Goal: Transaction & Acquisition: Purchase product/service

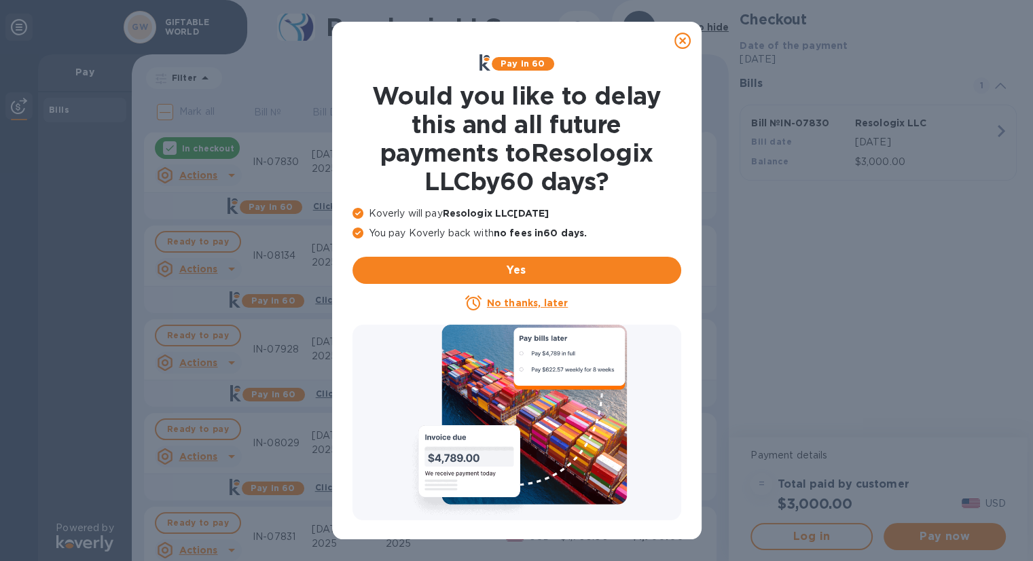
click at [686, 38] on icon at bounding box center [682, 41] width 16 height 16
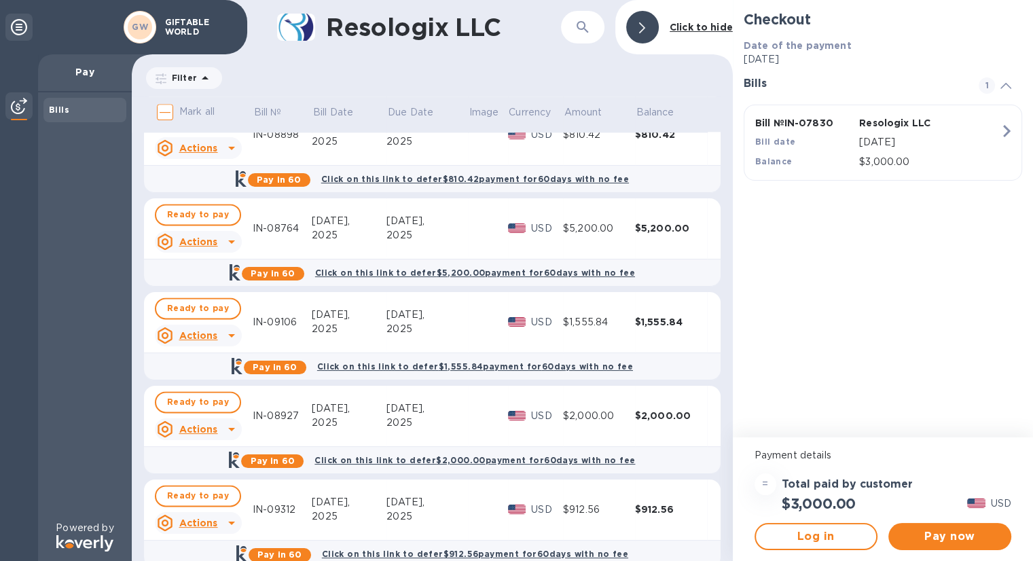
scroll to position [1926, 0]
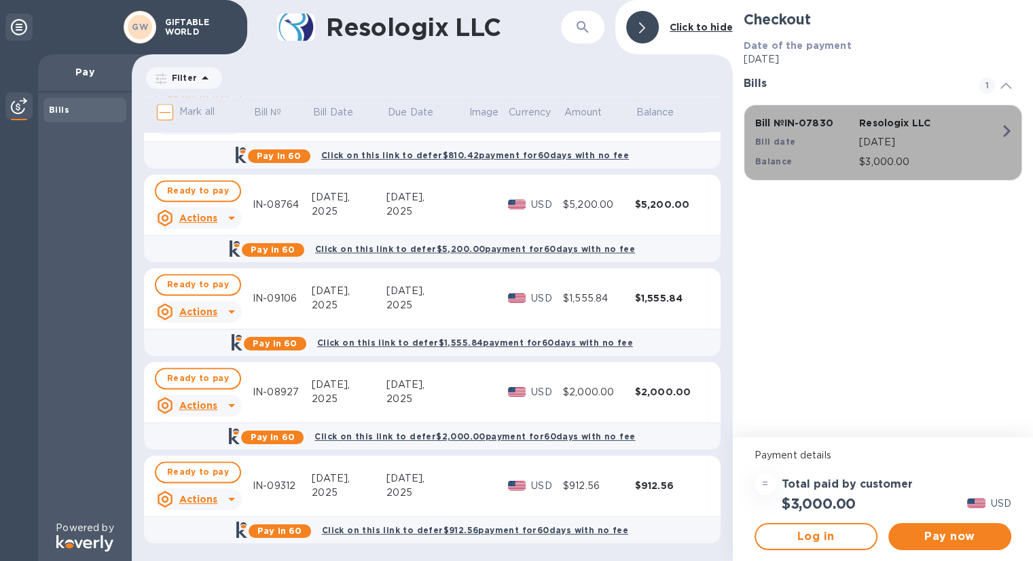
click at [895, 142] on p "[DATE]" at bounding box center [929, 142] width 141 height 14
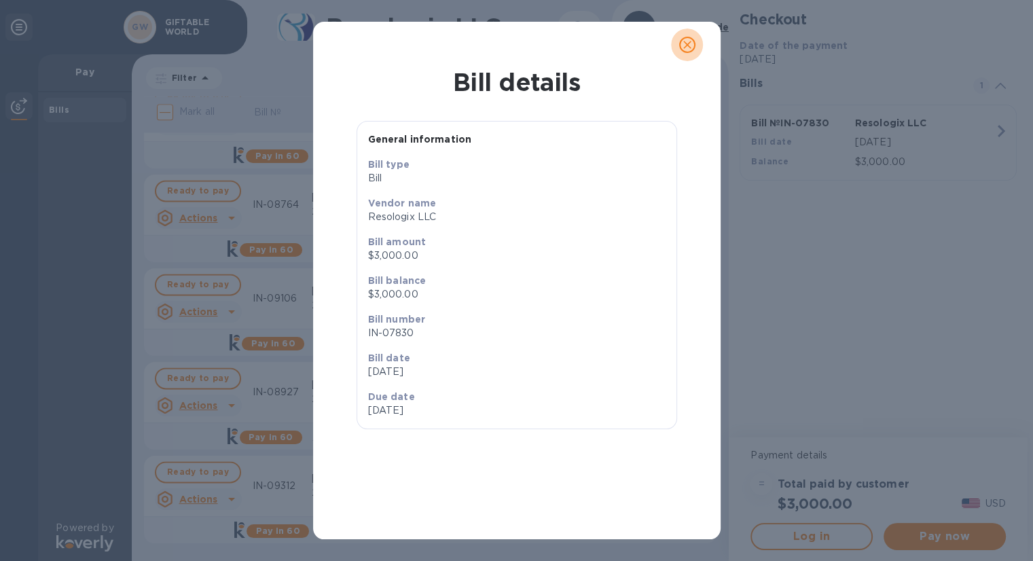
click at [685, 43] on icon "close" at bounding box center [688, 45] width 14 height 14
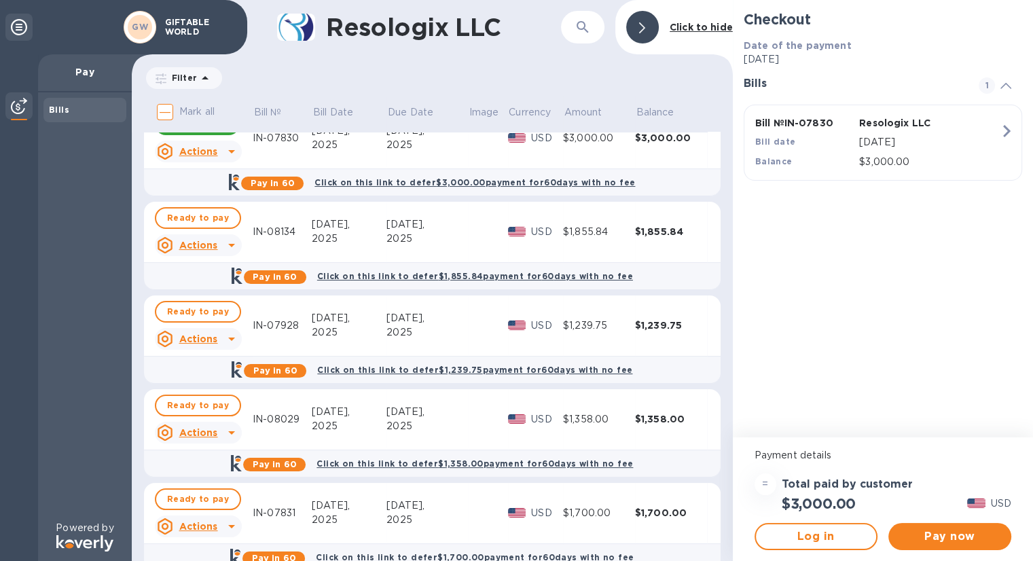
scroll to position [0, 0]
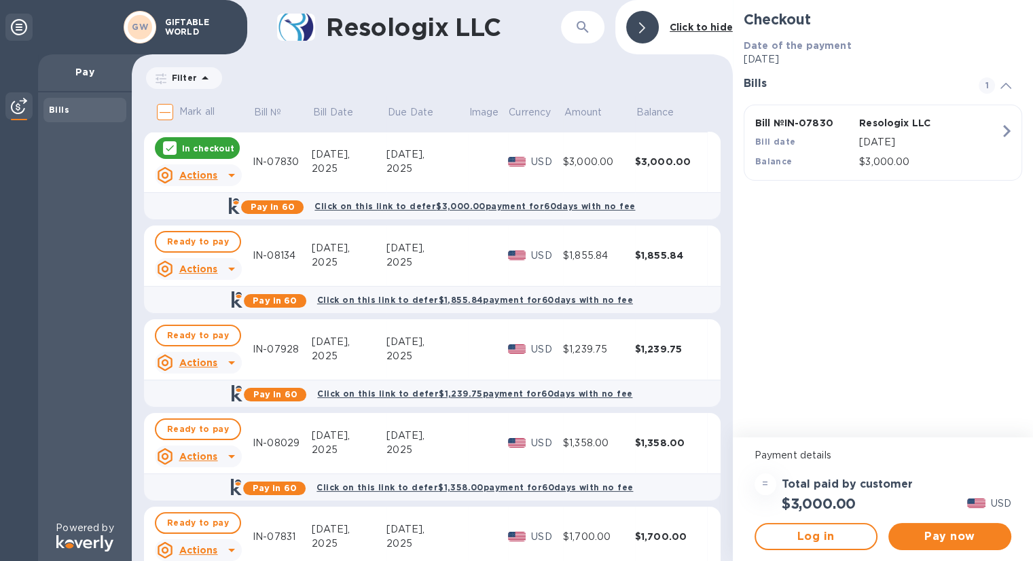
click at [196, 148] on p "In checkout" at bounding box center [208, 149] width 52 height 12
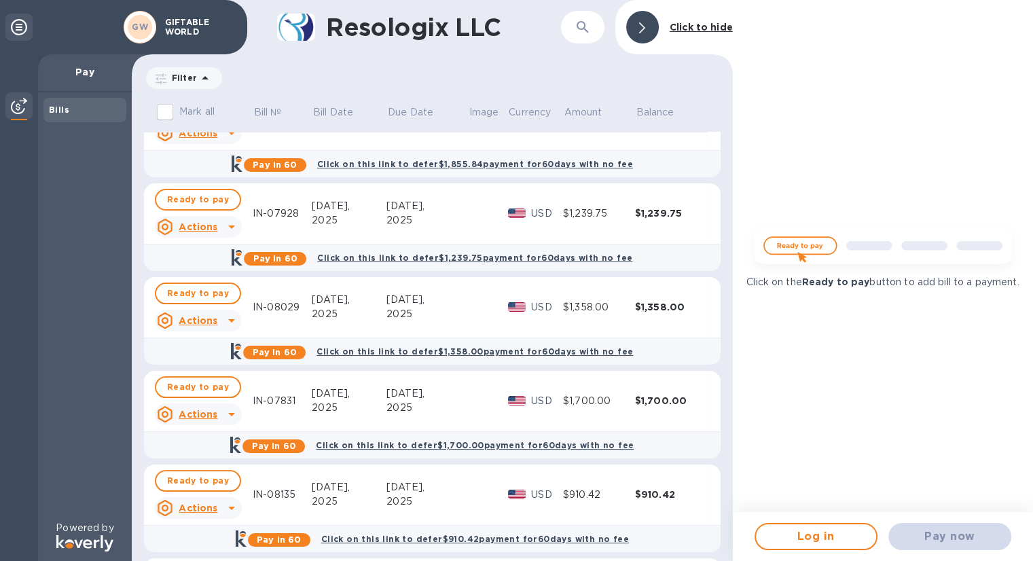
scroll to position [68, 0]
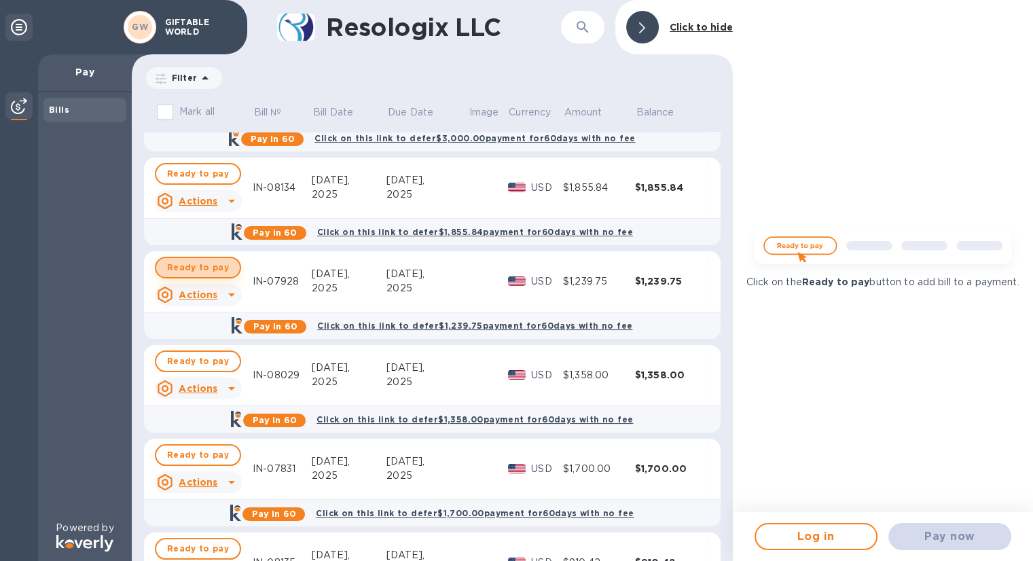
click at [208, 266] on span "Ready to pay" at bounding box center [198, 267] width 62 height 16
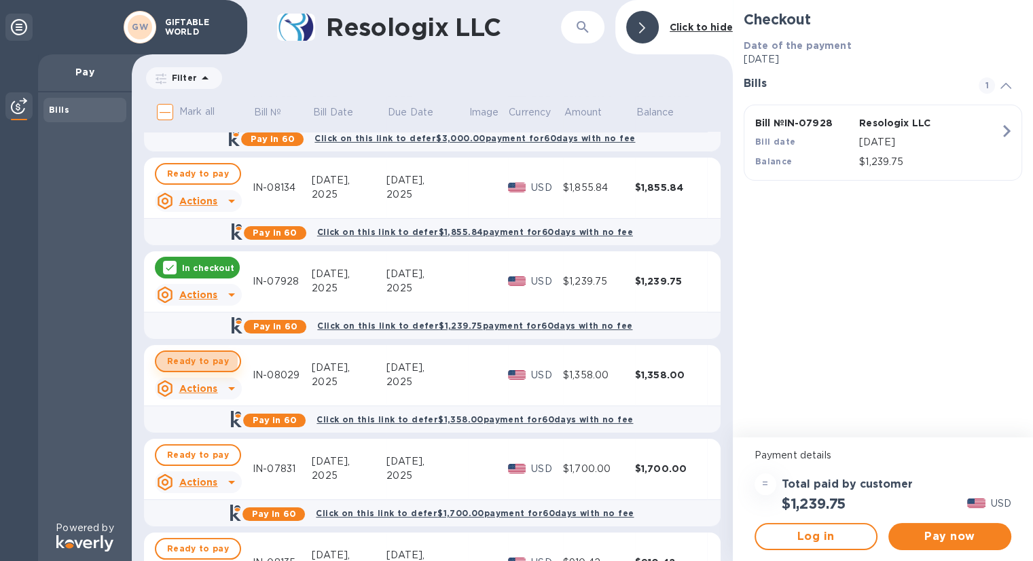
click at [196, 359] on span "Ready to pay" at bounding box center [198, 361] width 62 height 16
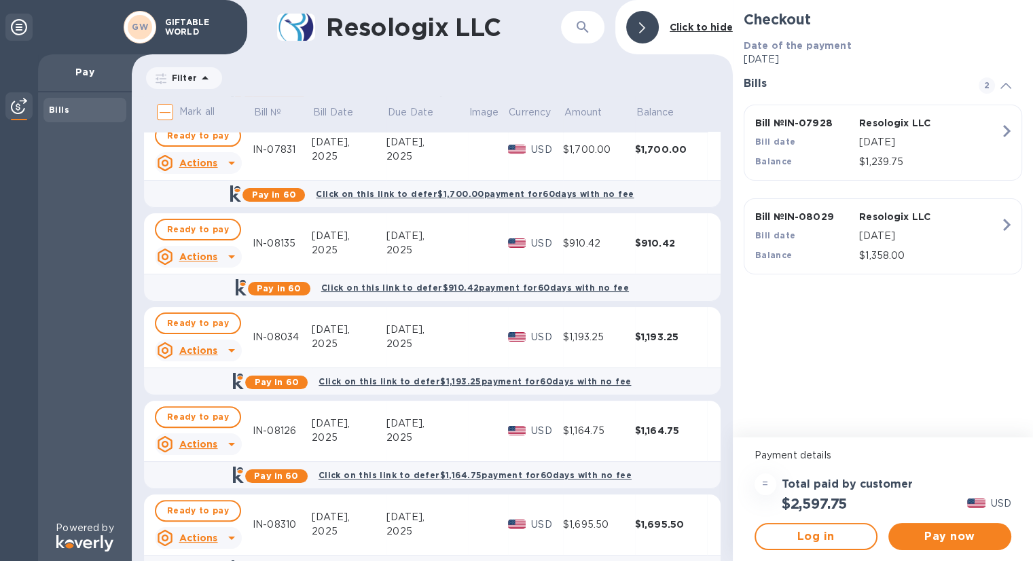
scroll to position [408, 0]
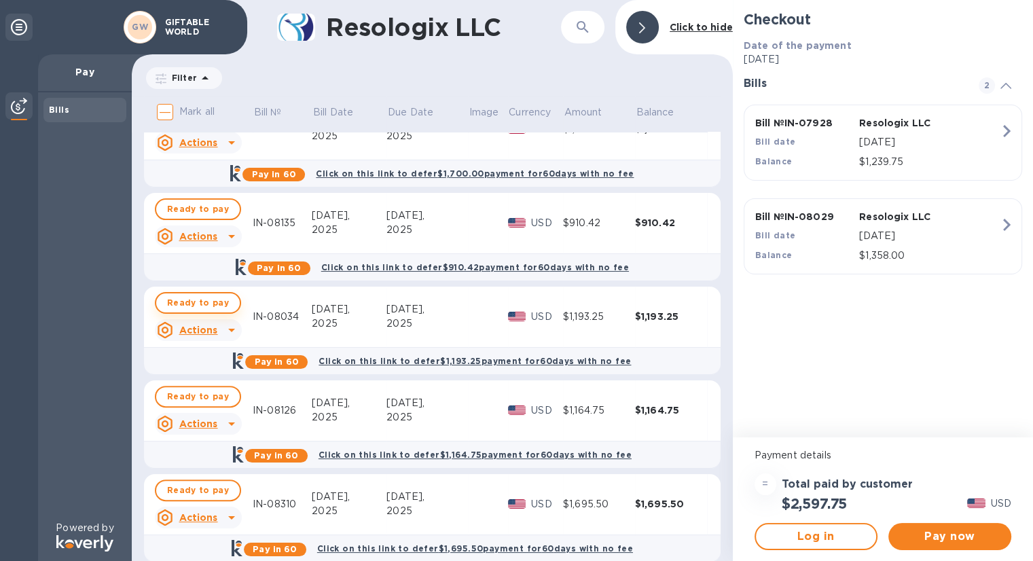
click at [196, 300] on span "Ready to pay" at bounding box center [198, 303] width 62 height 16
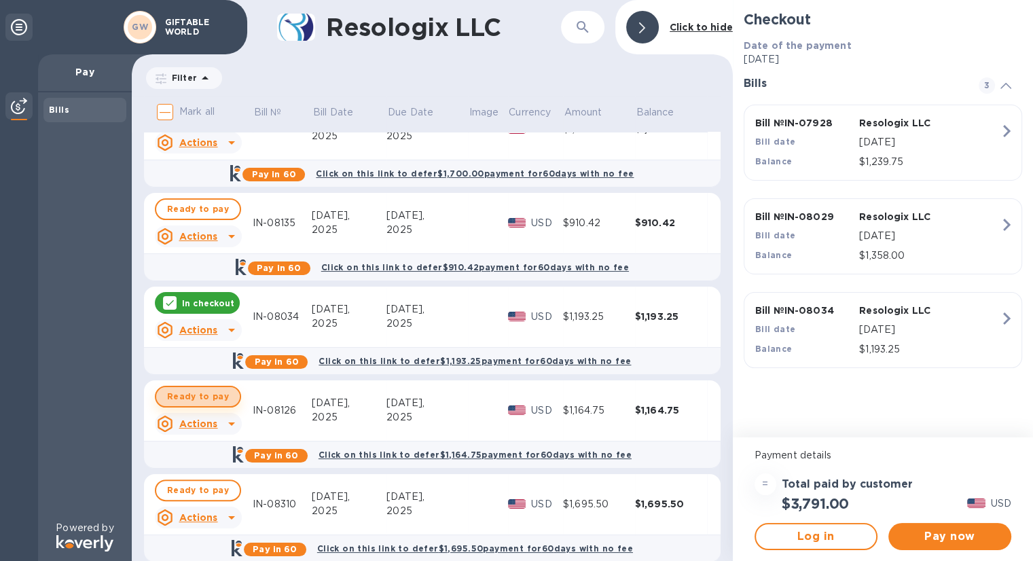
click at [196, 401] on span "Ready to pay" at bounding box center [198, 397] width 62 height 16
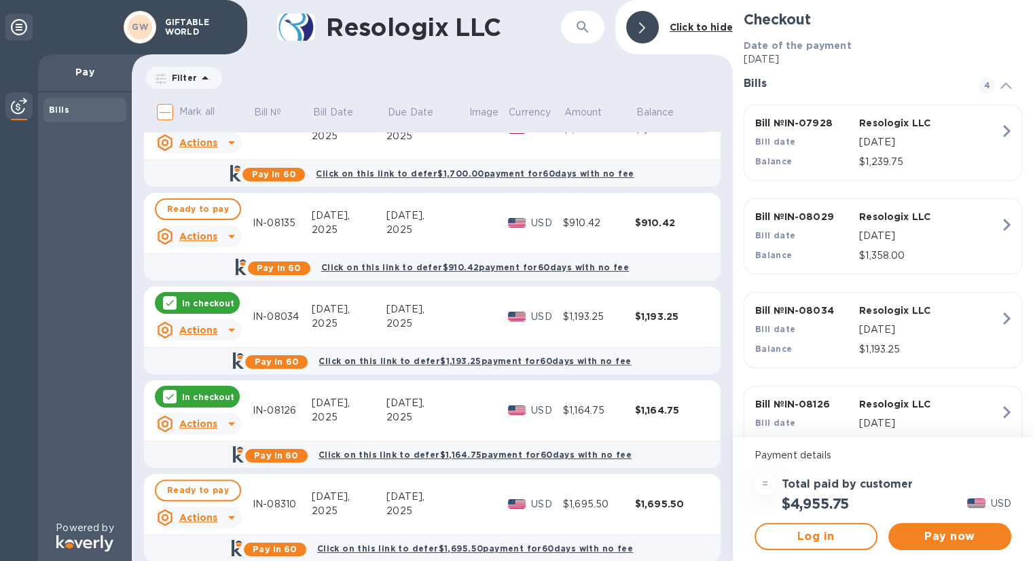
scroll to position [543, 0]
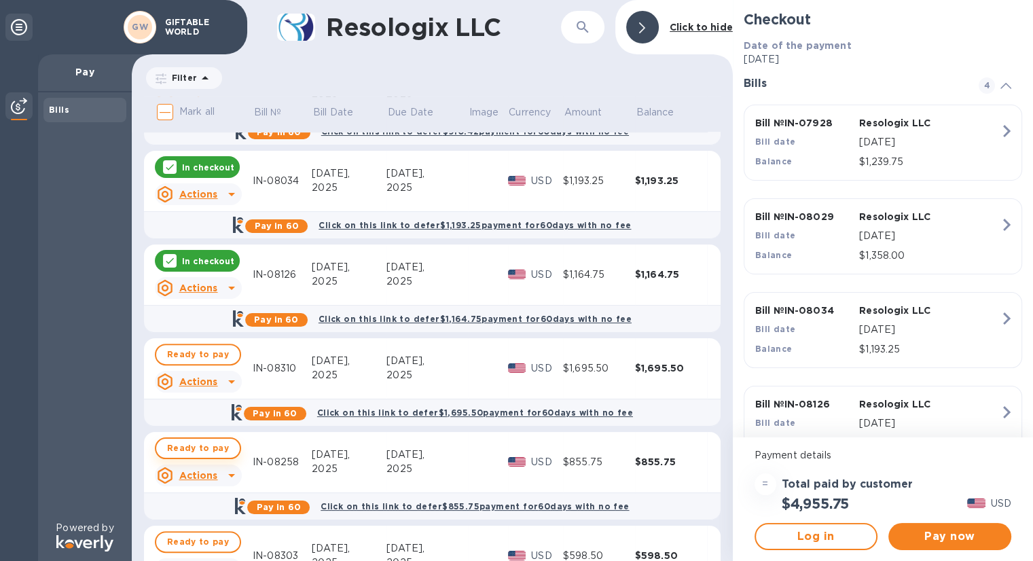
click at [202, 443] on span "Ready to pay" at bounding box center [198, 448] width 62 height 16
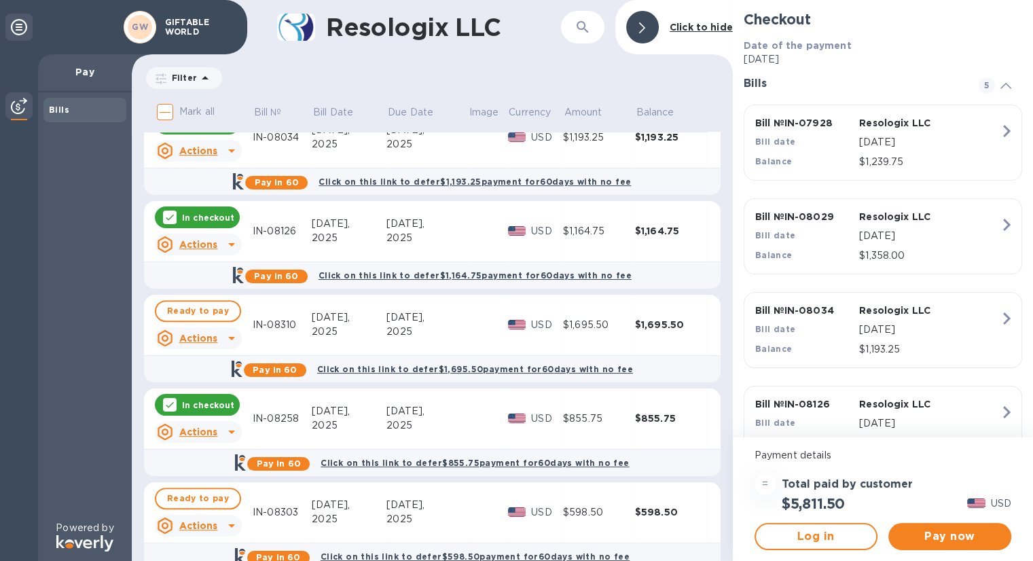
scroll to position [679, 0]
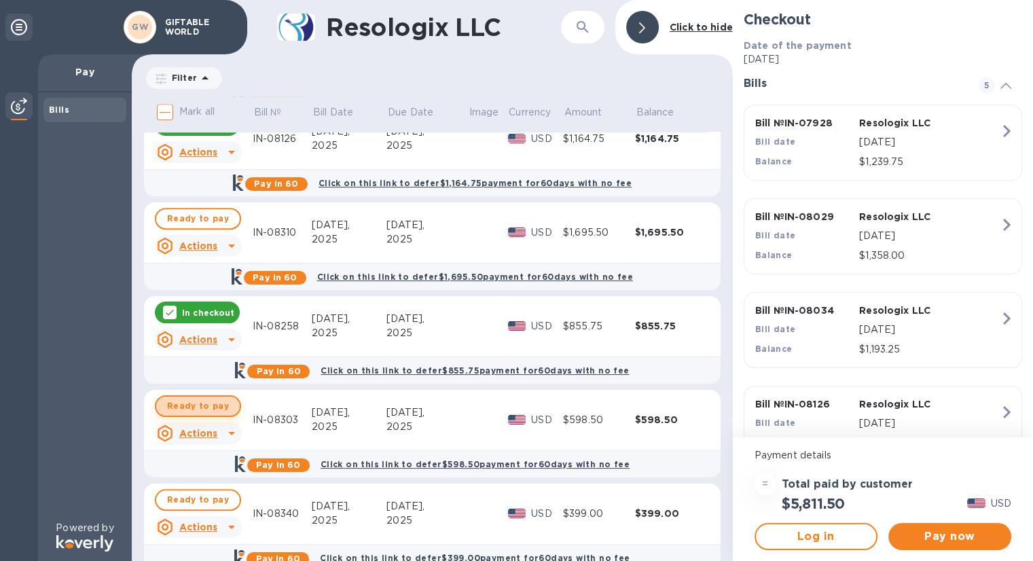
click at [205, 407] on span "Ready to pay" at bounding box center [198, 406] width 62 height 16
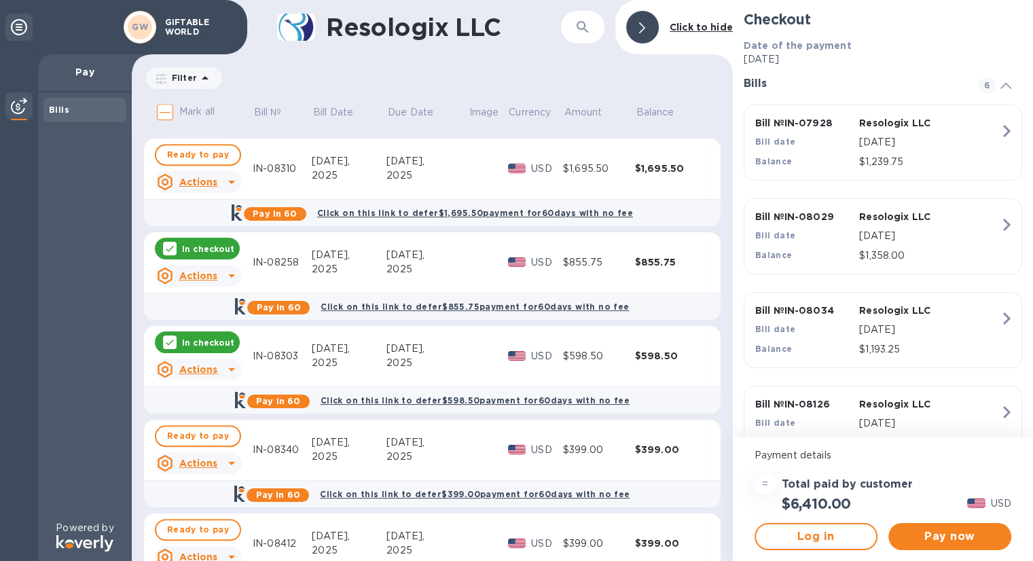
scroll to position [815, 0]
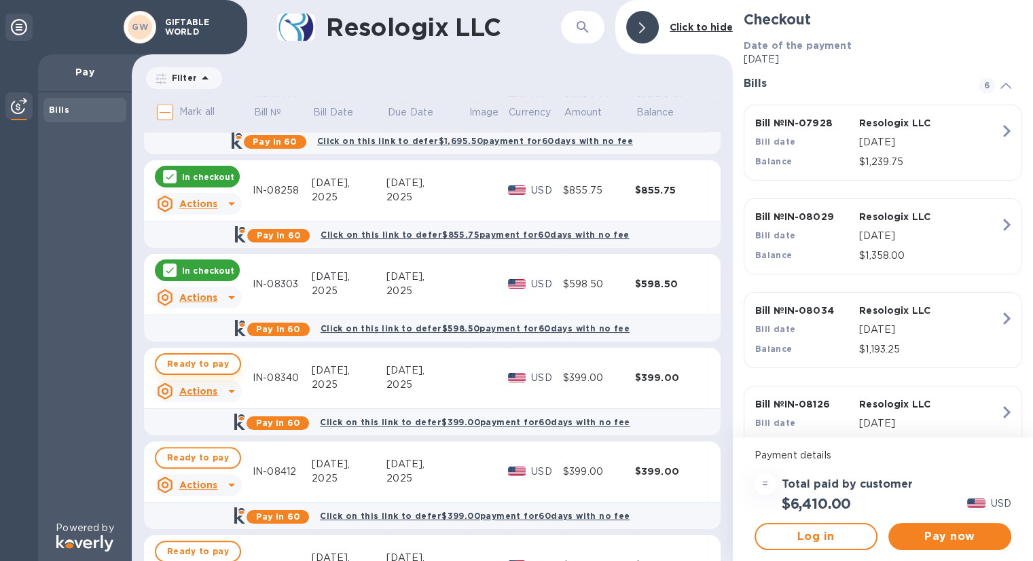
click at [192, 367] on span "Ready to pay" at bounding box center [198, 364] width 62 height 16
click at [206, 456] on span "Ready to pay" at bounding box center [198, 458] width 62 height 16
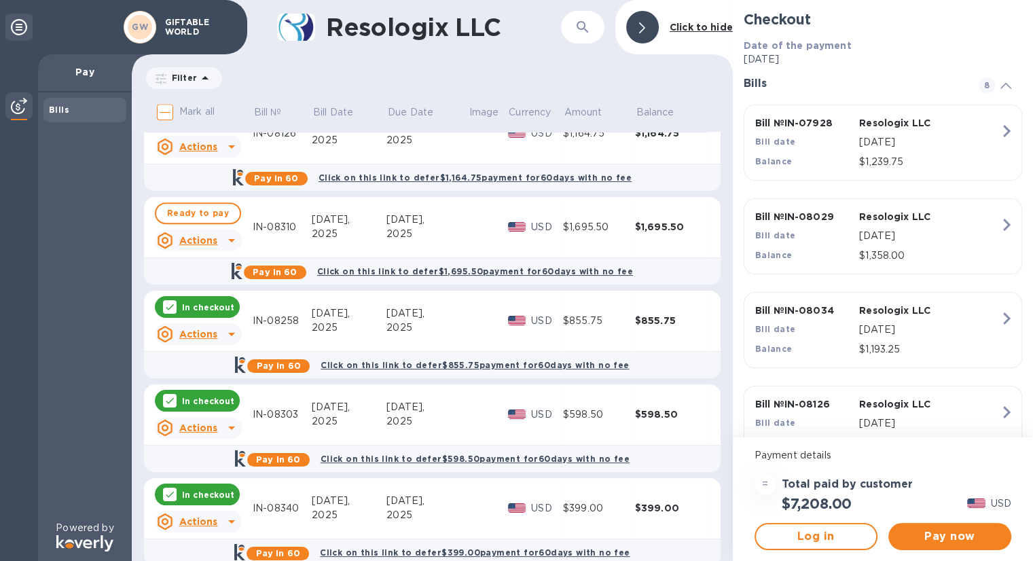
scroll to position [679, 0]
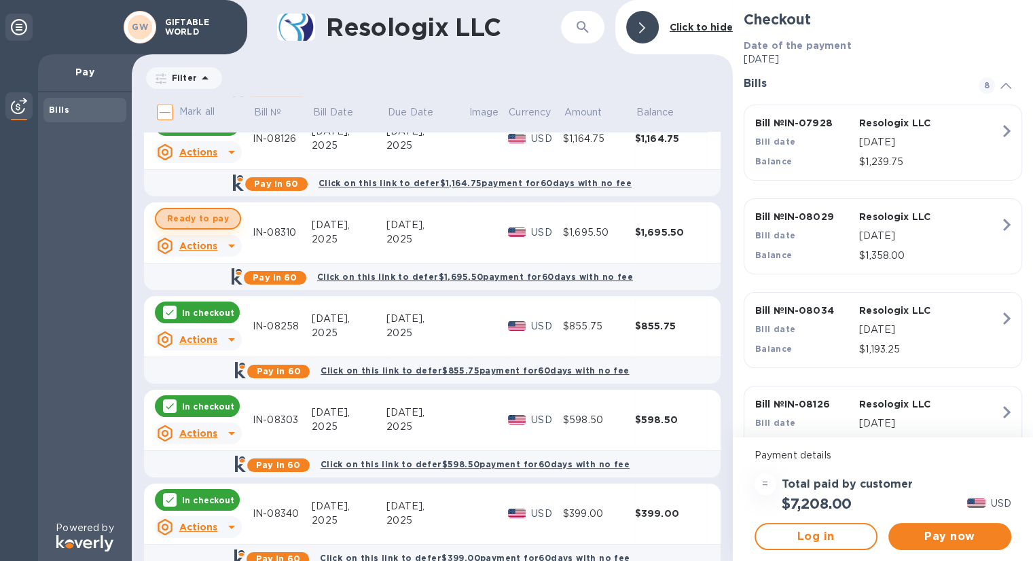
click at [213, 219] on span "Ready to pay" at bounding box center [198, 219] width 62 height 16
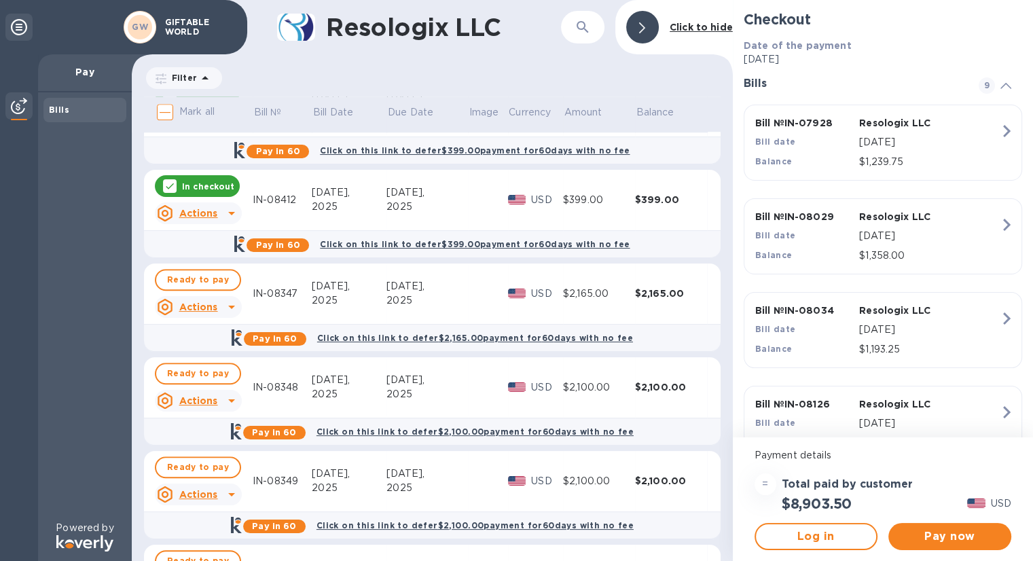
scroll to position [1358, 0]
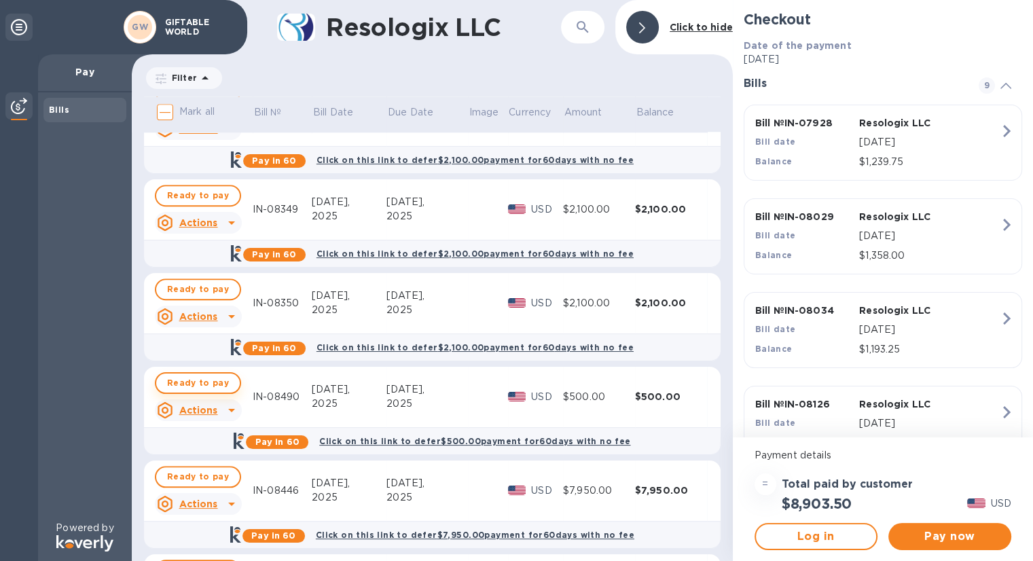
click at [215, 387] on span "Ready to pay" at bounding box center [198, 383] width 62 height 16
click at [943, 540] on span "Pay now" at bounding box center [949, 536] width 101 height 16
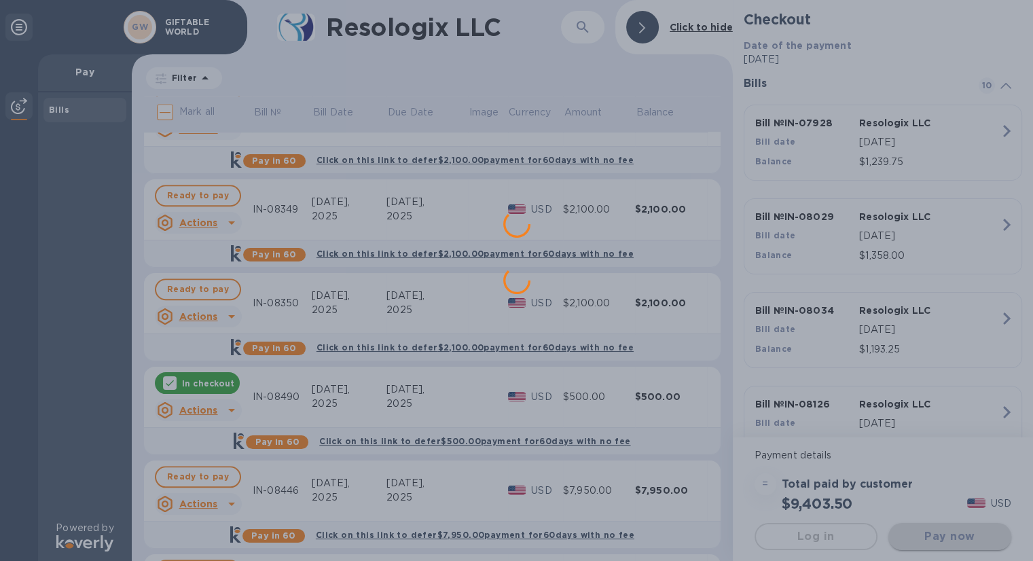
scroll to position [0, 0]
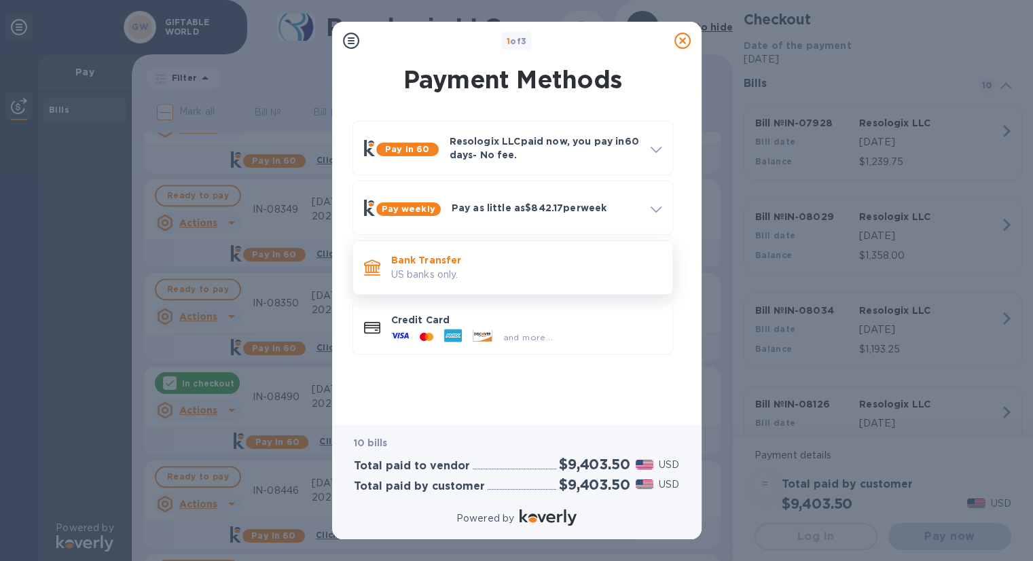
click at [470, 280] on p "US banks only." at bounding box center [526, 275] width 270 height 14
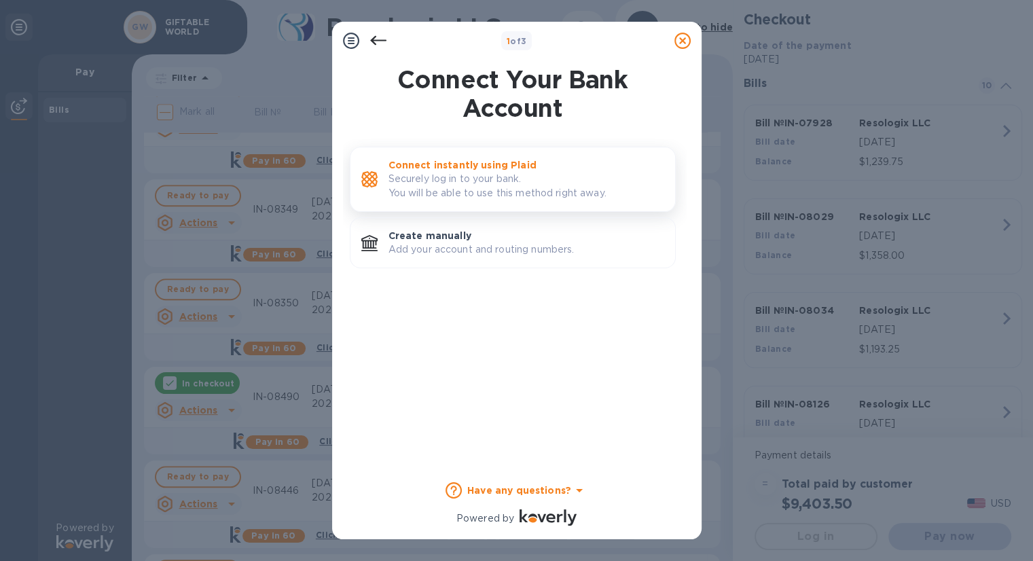
click at [506, 183] on p "Securely log in to your bank. You will be able to use this method right away." at bounding box center [527, 186] width 276 height 29
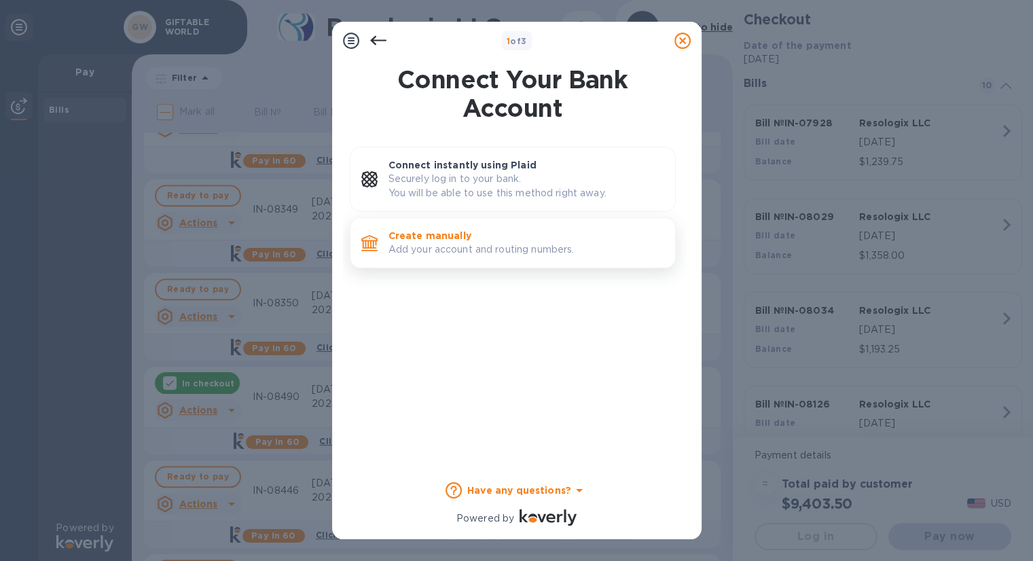
click at [475, 242] on p "Add your account and routing numbers." at bounding box center [527, 249] width 276 height 14
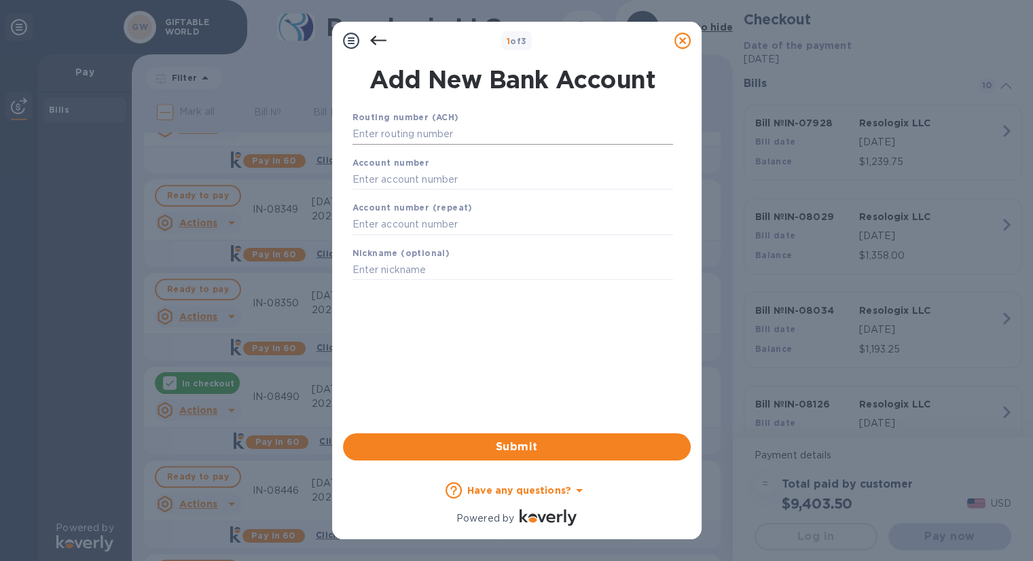
click at [469, 132] on input "text" at bounding box center [513, 134] width 321 height 20
paste input "322070381"
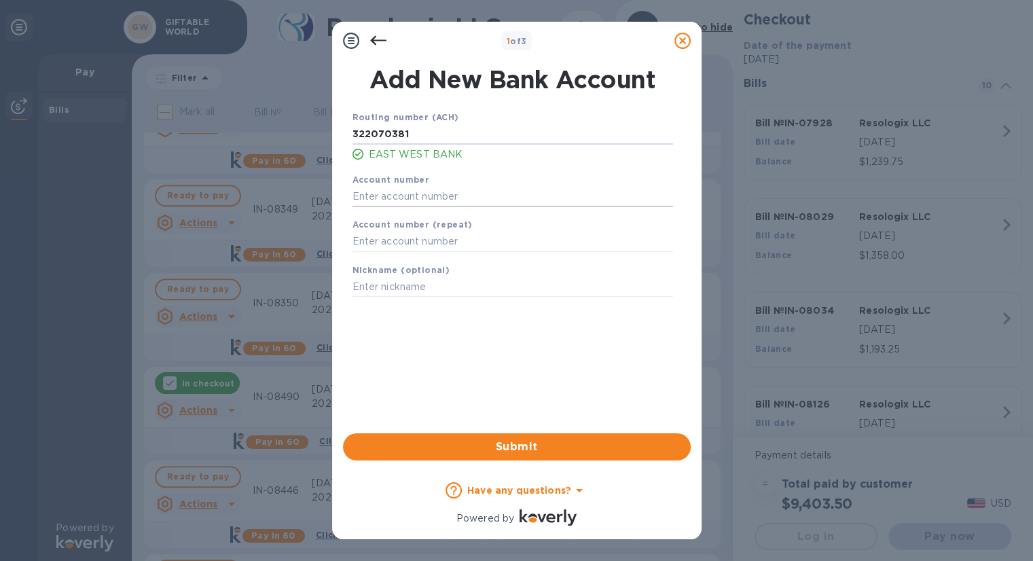
type input "322070381"
click at [410, 196] on input "text" at bounding box center [513, 196] width 321 height 20
type input "8639010878"
click at [386, 236] on input "text" at bounding box center [513, 242] width 321 height 20
type input "8639010878"
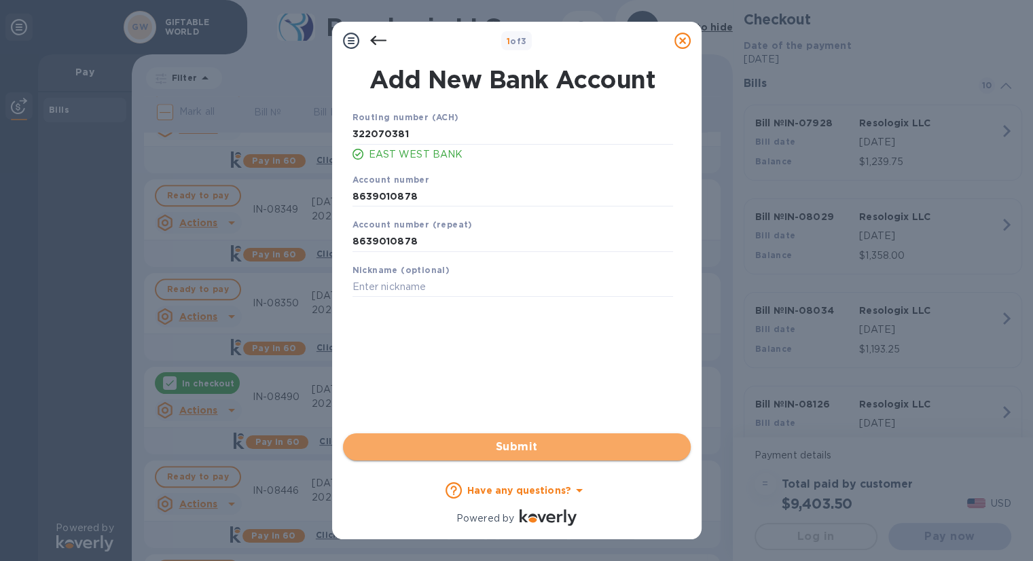
click at [505, 449] on span "Submit" at bounding box center [517, 447] width 326 height 16
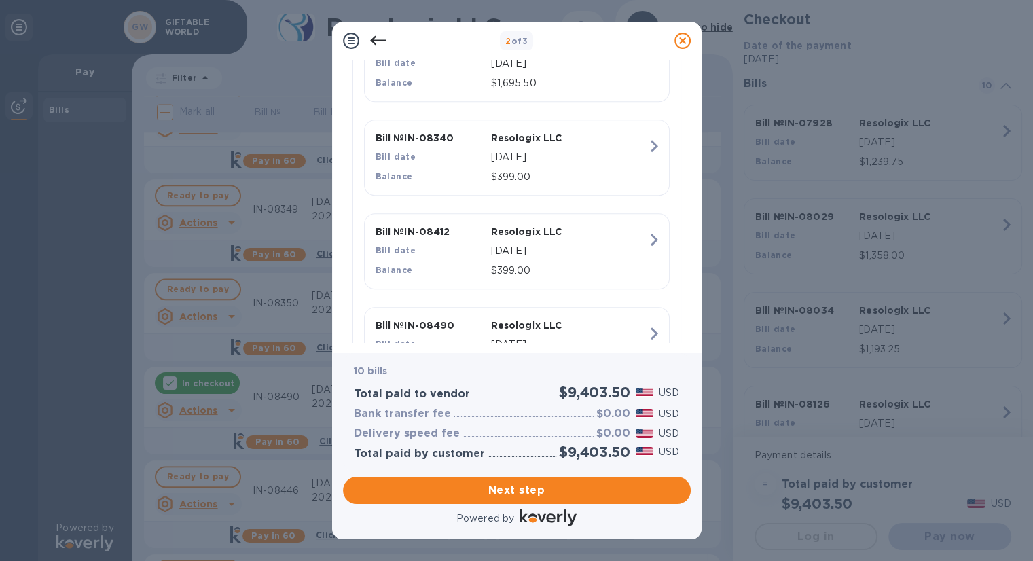
scroll to position [1024, 0]
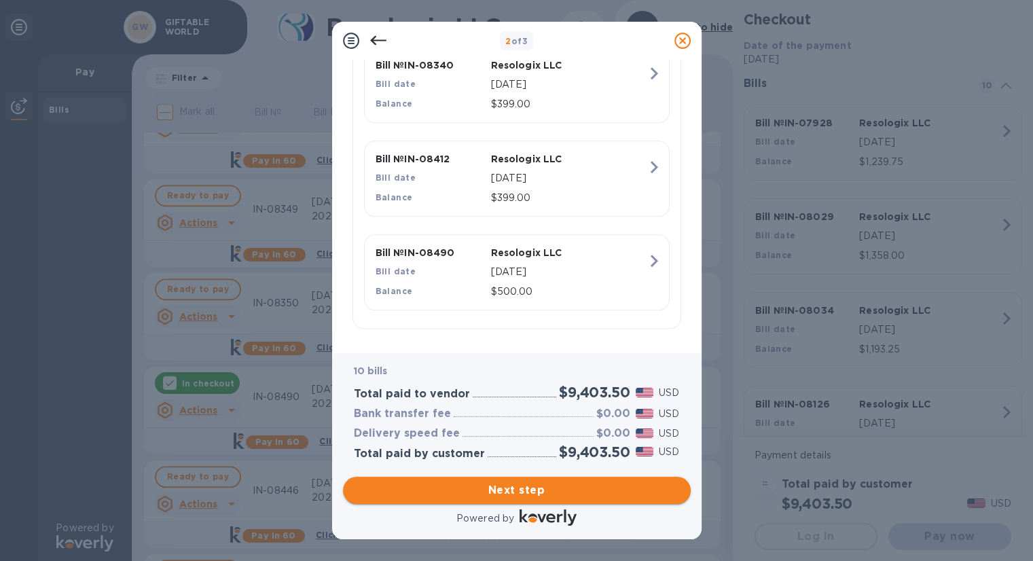
click at [516, 490] on span "Next step" at bounding box center [517, 490] width 326 height 16
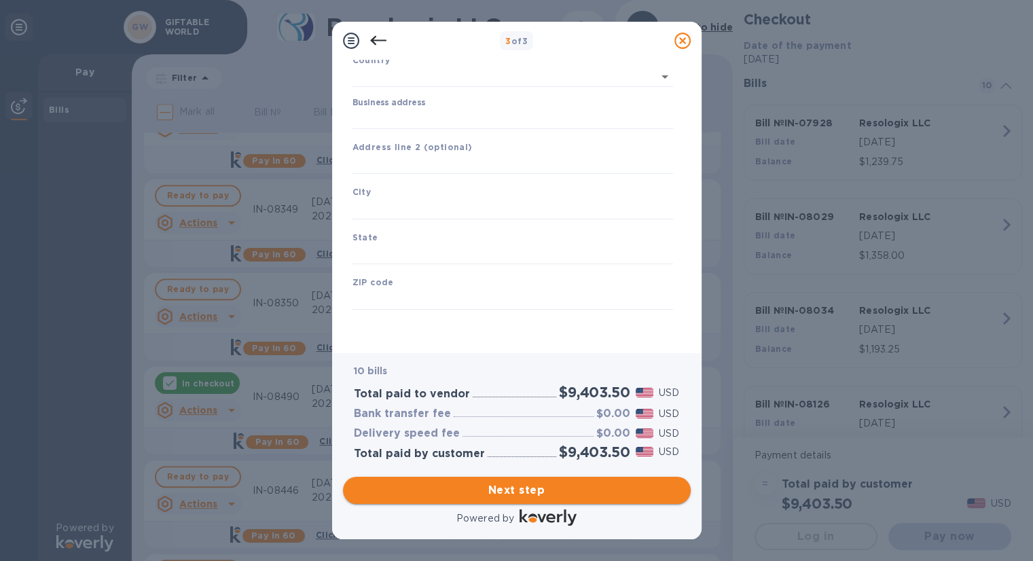
type input "[GEOGRAPHIC_DATA]"
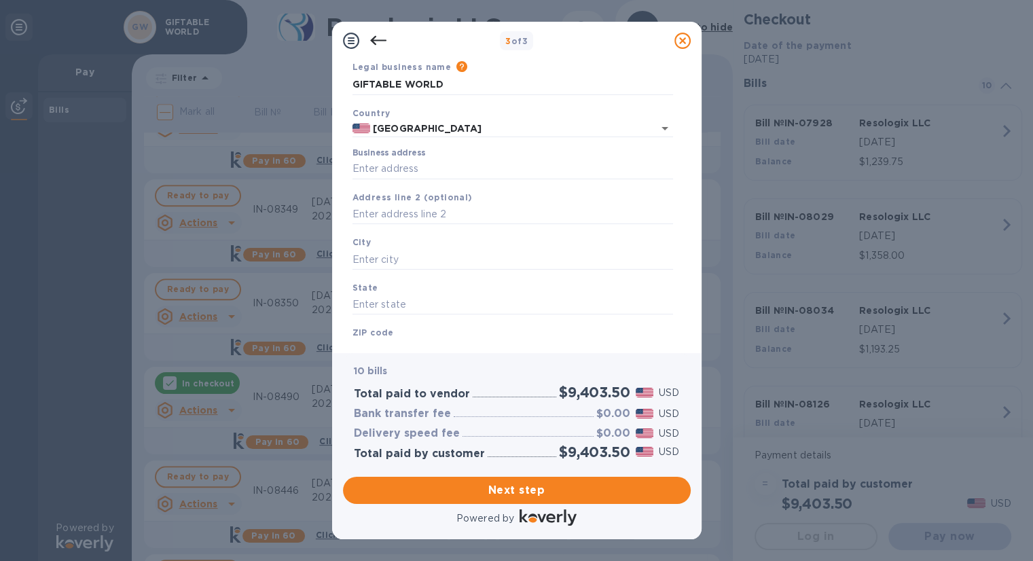
scroll to position [0, 0]
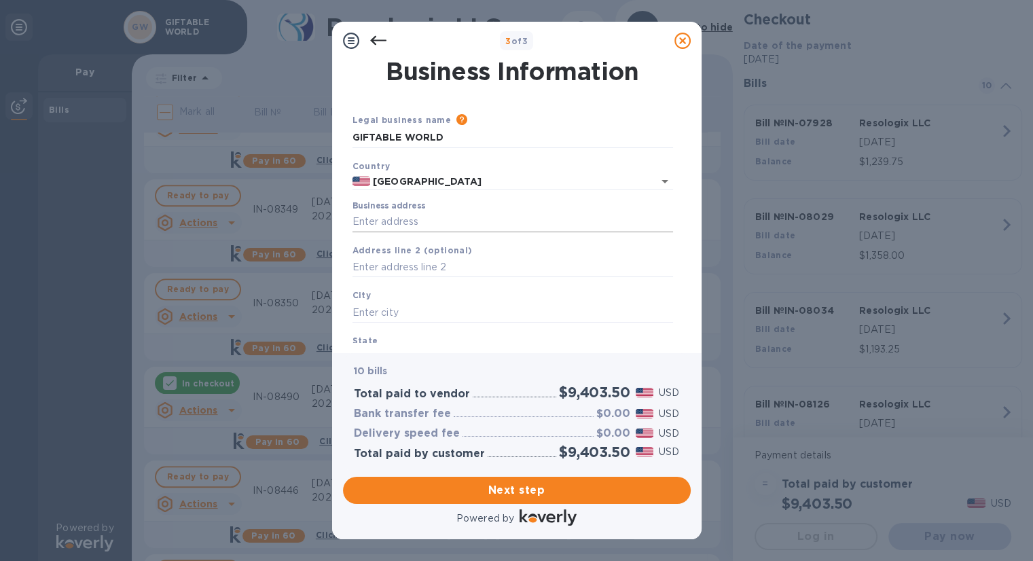
click at [460, 225] on input "Business address" at bounding box center [513, 222] width 321 height 20
type input "[STREET_ADDRESS]"
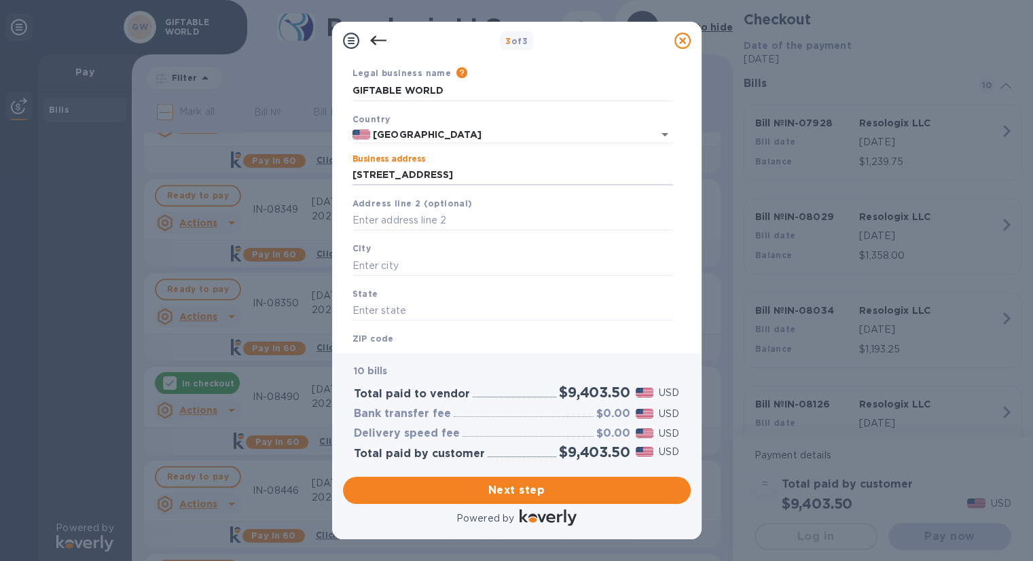
scroll to position [105, 0]
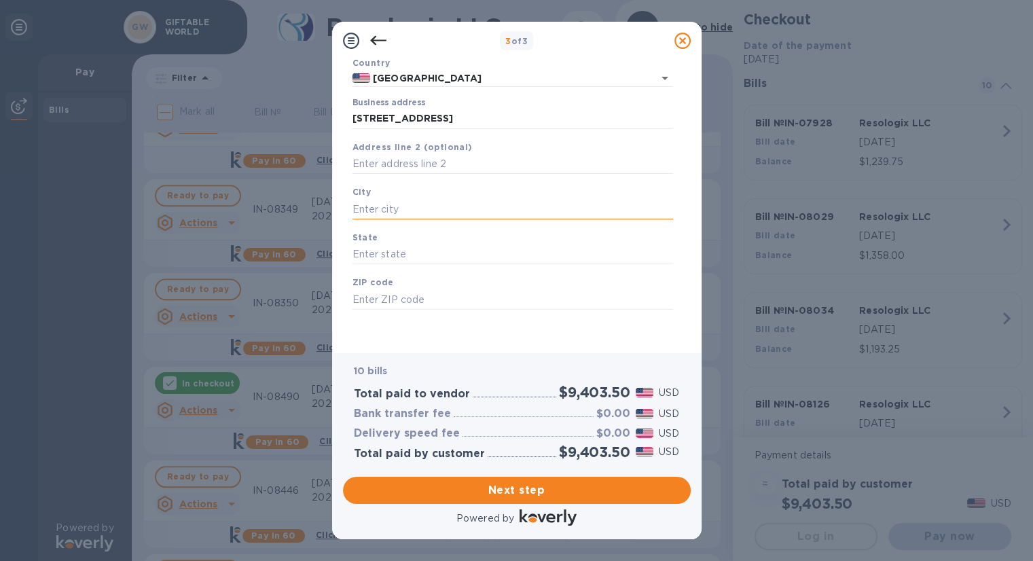
click at [431, 199] on input "text" at bounding box center [513, 209] width 321 height 20
type input "p"
type input "Pomona"
type input "CA"
type input "91768"
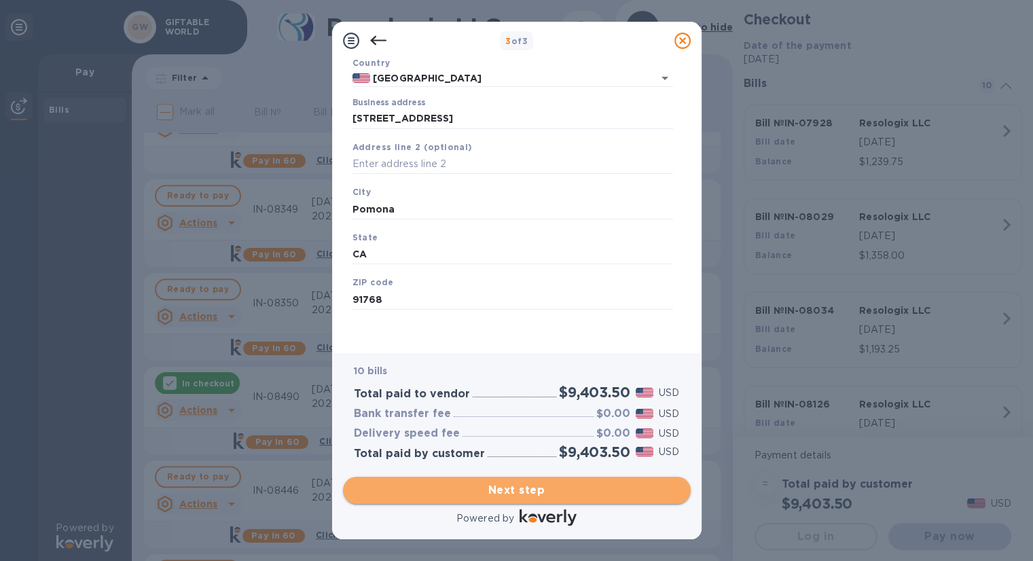
click at [489, 486] on span "Next step" at bounding box center [517, 490] width 326 height 16
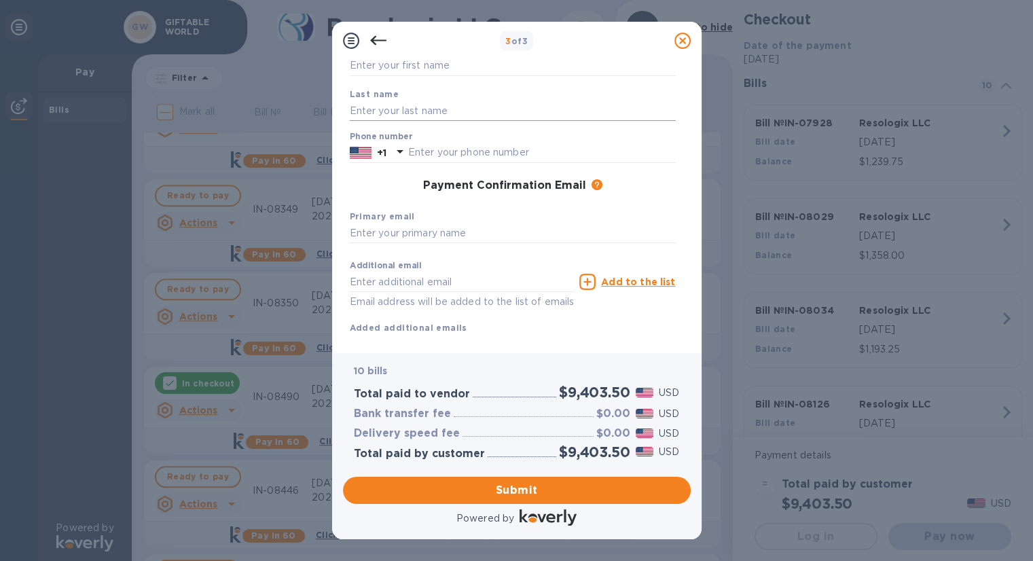
click at [478, 112] on input "text" at bounding box center [513, 111] width 326 height 20
type input "[PERSON_NAME][EMAIL_ADDRESS][DOMAIN_NAME]"
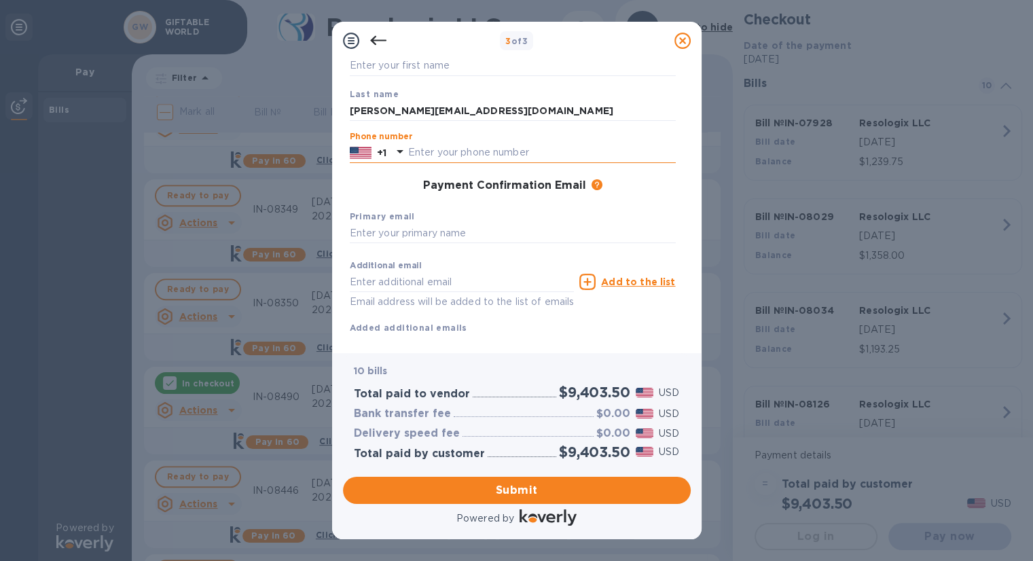
click at [474, 156] on input "text" at bounding box center [542, 153] width 268 height 20
type input "6263631818"
click at [542, 500] on button "Submit" at bounding box center [517, 490] width 348 height 27
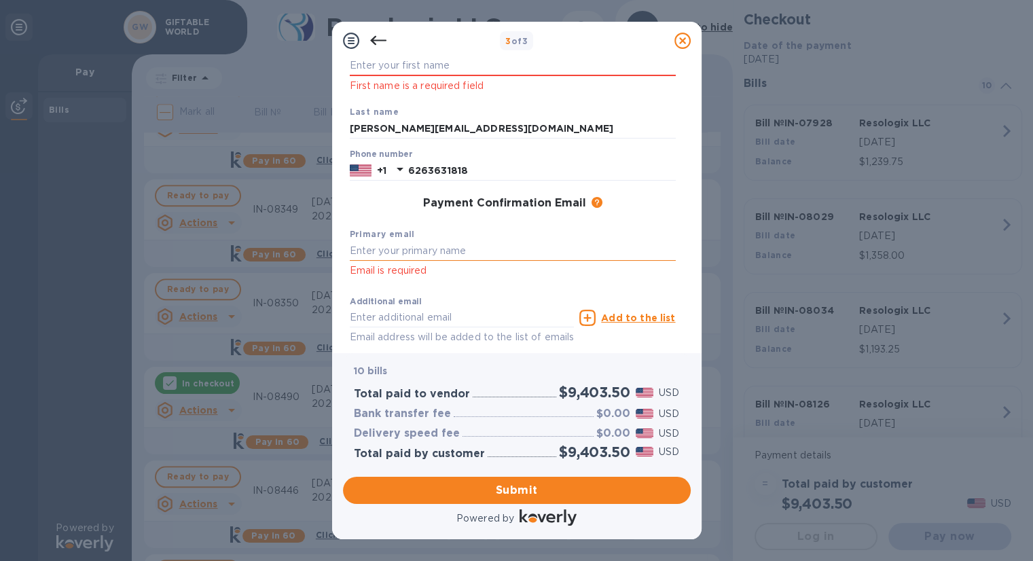
click at [513, 256] on input "text" at bounding box center [513, 251] width 326 height 20
type input "[PERSON_NAME][EMAIL_ADDRESS][DOMAIN_NAME]"
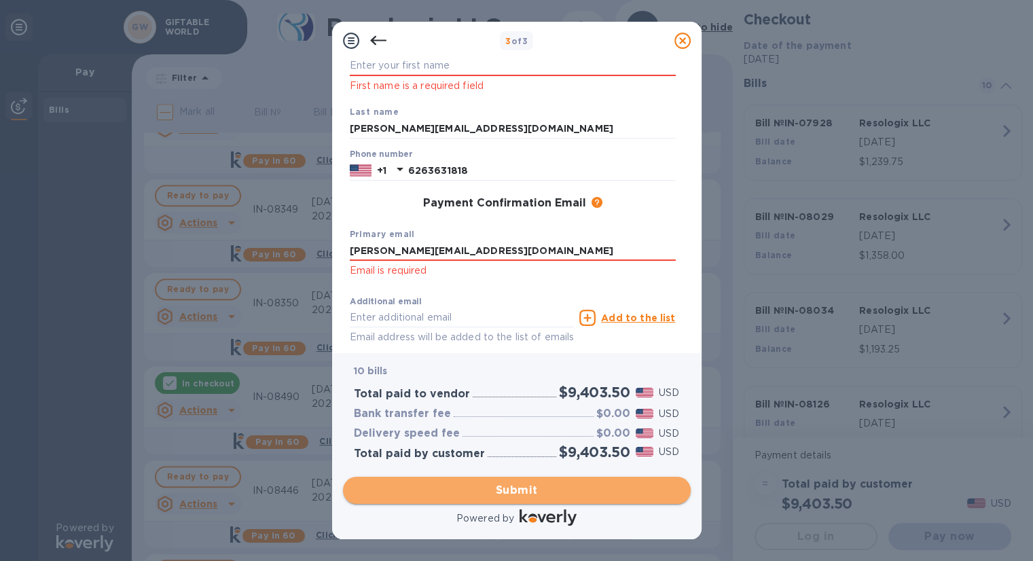
click at [563, 491] on span "Submit" at bounding box center [517, 490] width 326 height 16
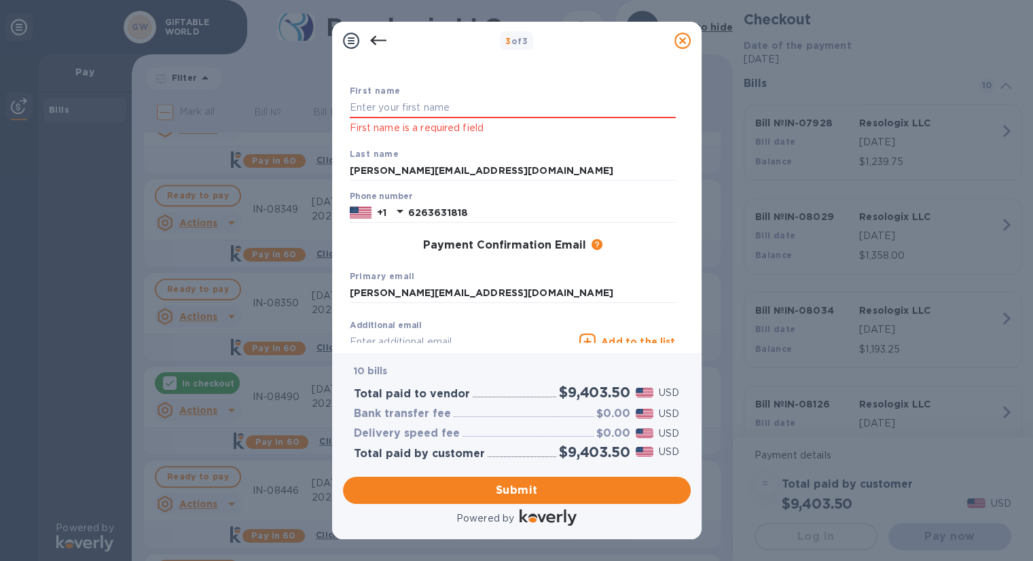
scroll to position [0, 0]
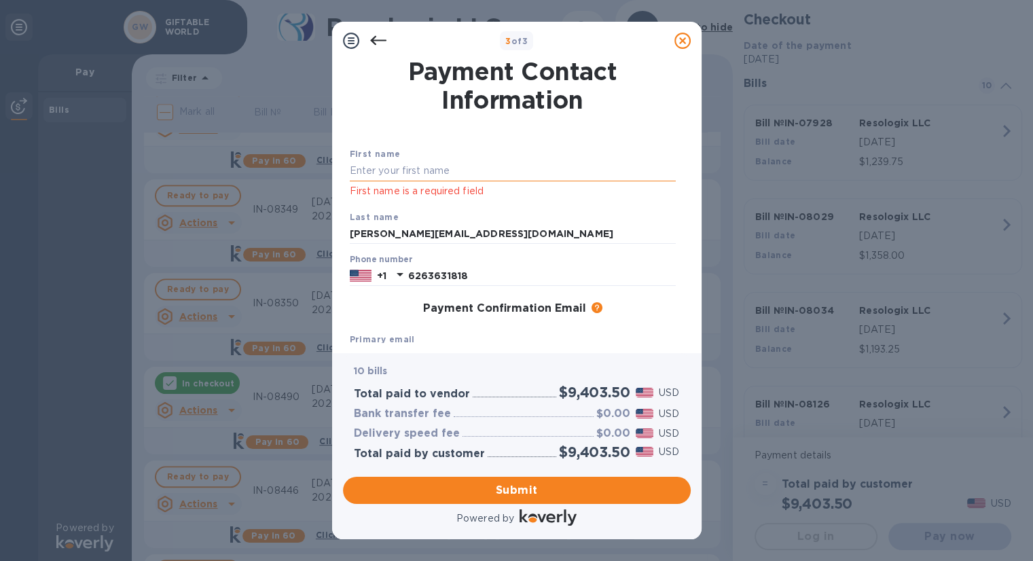
click at [491, 167] on input "text" at bounding box center [513, 171] width 326 height 20
type input "[PERSON_NAME]"
drag, startPoint x: 497, startPoint y: 238, endPoint x: 237, endPoint y: 217, distance: 261.0
click at [237, 217] on div "3 of 3 Payment Contact Information First name [PERSON_NAME] First name is a req…" at bounding box center [516, 280] width 1033 height 561
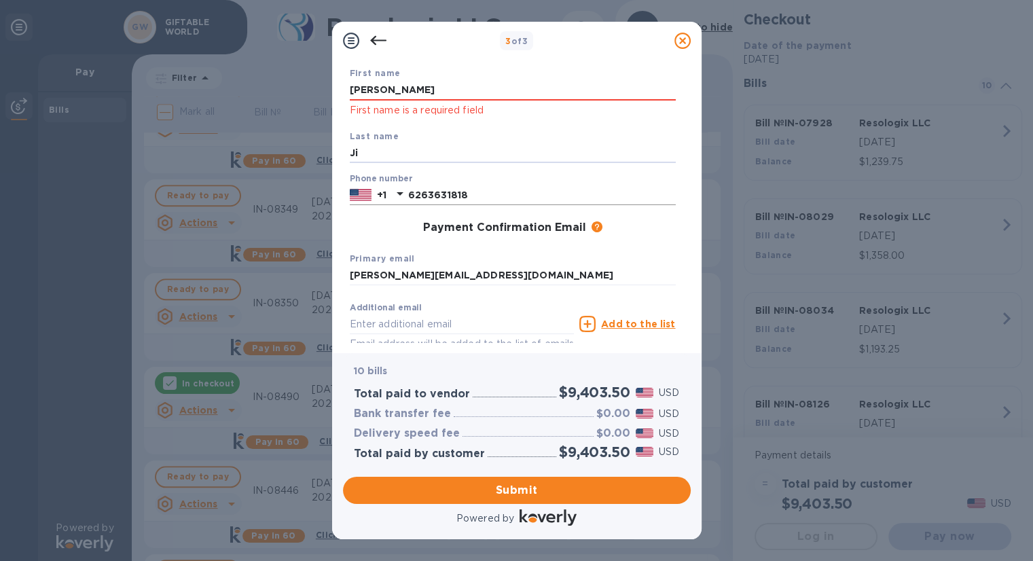
scroll to position [155, 0]
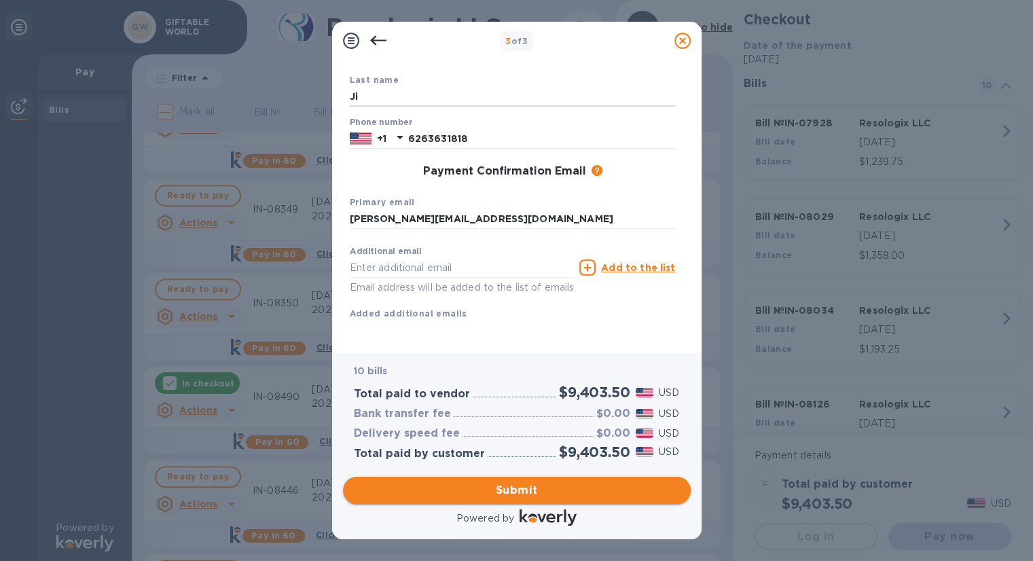
type input "Ji"
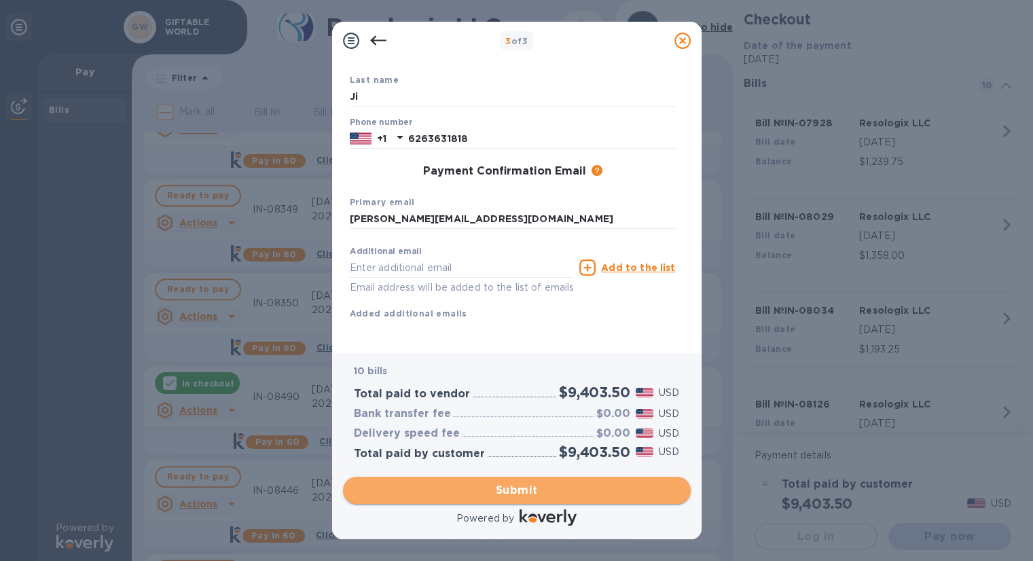
click at [537, 487] on span "Submit" at bounding box center [517, 490] width 326 height 16
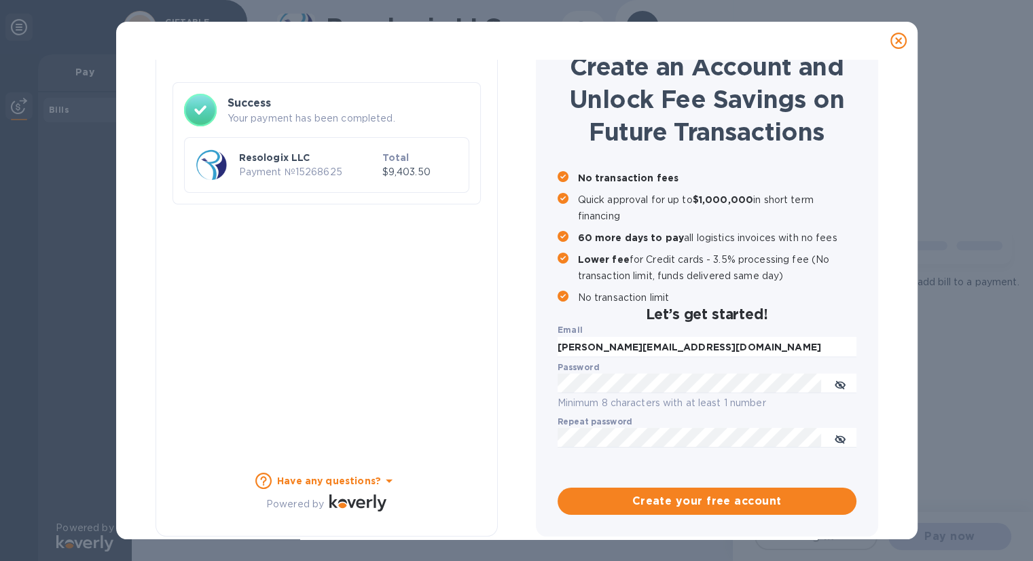
scroll to position [0, 0]
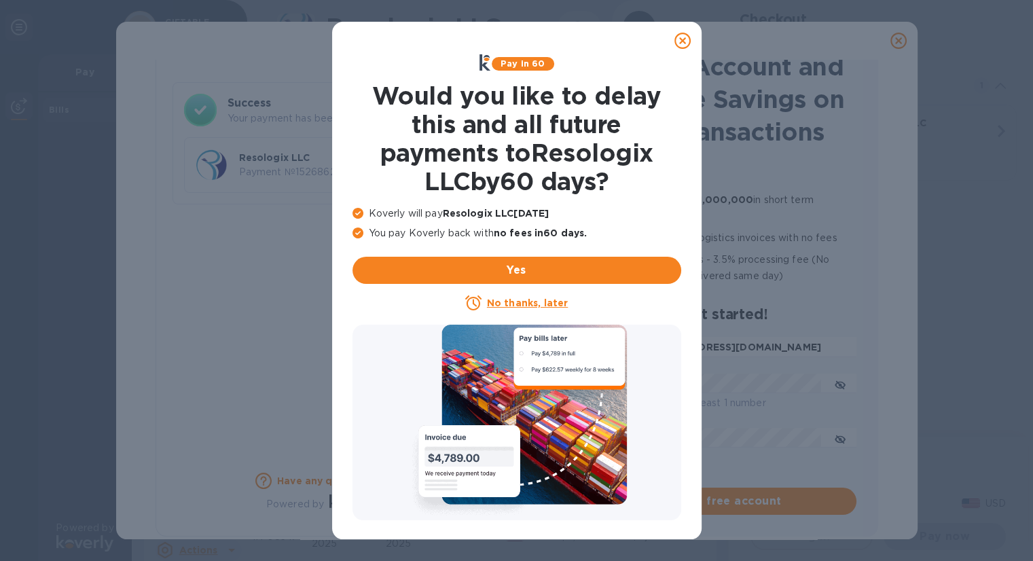
click at [682, 41] on icon at bounding box center [682, 41] width 16 height 16
